Goal: Check status: Check status

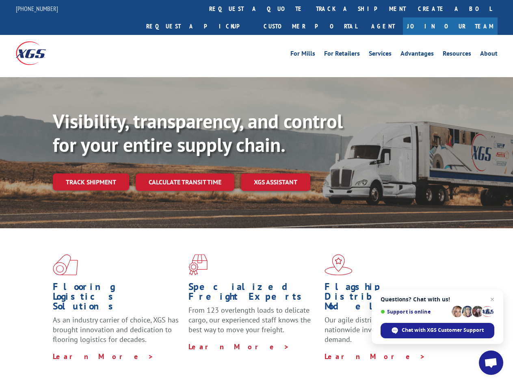
click at [256, 191] on div "Visibility, transparency, and control for your entire supply chain. Track shipm…" at bounding box center [283, 166] width 460 height 113
click at [310, 9] on link "track a shipment" at bounding box center [361, 8] width 102 height 17
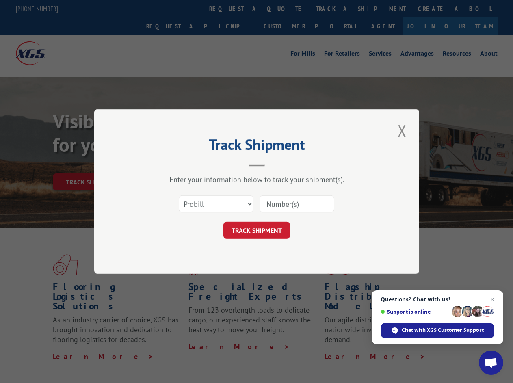
click at [283, 9] on div "Track Shipment Enter your information below to track your shipment(s). Select c…" at bounding box center [256, 191] width 513 height 383
click at [334, 9] on div "Track Shipment Enter your information below to track your shipment(s). Select c…" at bounding box center [256, 191] width 513 height 383
click at [90, 164] on div "Track Shipment Enter your information below to track your shipment(s). Select c…" at bounding box center [256, 191] width 513 height 383
click at [184, 164] on header "Track Shipment" at bounding box center [256, 153] width 243 height 28
click at [276, 164] on header "Track Shipment" at bounding box center [256, 153] width 243 height 28
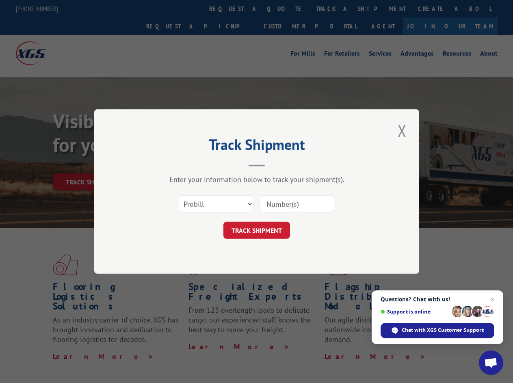
click at [491, 362] on span "Open chat" at bounding box center [490, 363] width 13 height 11
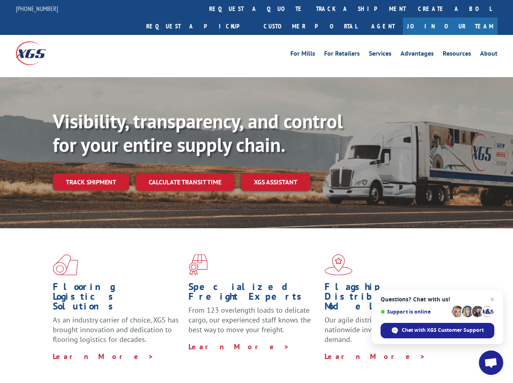
click at [256, 191] on div "Visibility, transparency, and control for your entire supply chain. Track shipm…" at bounding box center [283, 166] width 460 height 113
click at [310, 9] on link "track a shipment" at bounding box center [361, 8] width 102 height 17
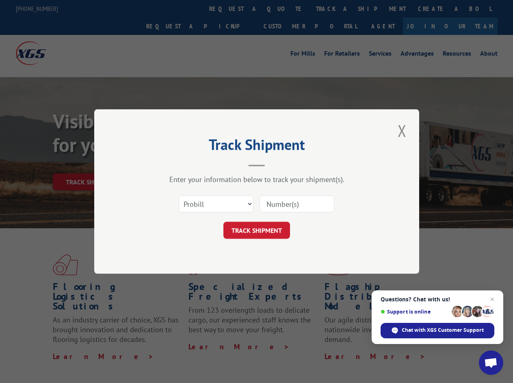
click at [283, 9] on div "Track Shipment Enter your information below to track your shipment(s). Select c…" at bounding box center [256, 191] width 513 height 383
click at [334, 9] on div "Track Shipment Enter your information below to track your shipment(s). Select c…" at bounding box center [256, 191] width 513 height 383
click at [90, 164] on div "Track Shipment Enter your information below to track your shipment(s). Select c…" at bounding box center [256, 191] width 513 height 383
click at [184, 164] on header "Track Shipment" at bounding box center [256, 153] width 243 height 28
click at [276, 164] on header "Track Shipment" at bounding box center [256, 153] width 243 height 28
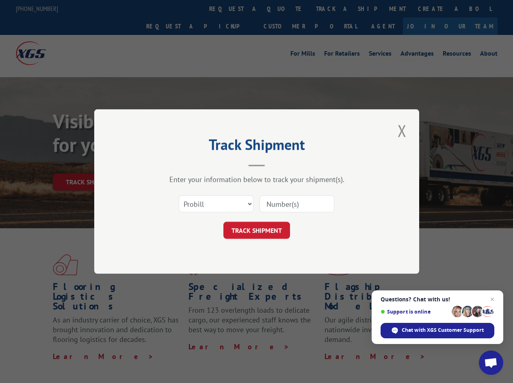
click at [491, 362] on span "Open chat" at bounding box center [490, 363] width 13 height 11
